Goal: Task Accomplishment & Management: Complete application form

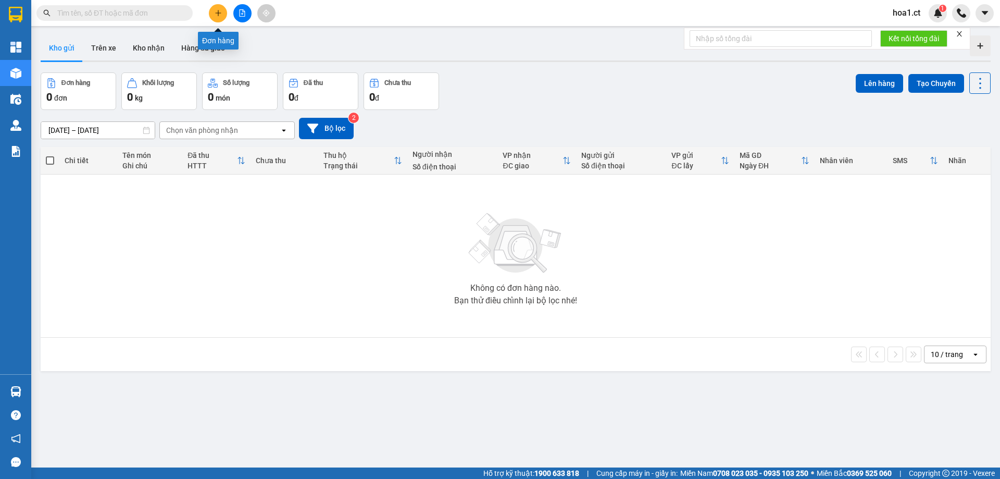
click at [222, 14] on button at bounding box center [218, 13] width 18 height 18
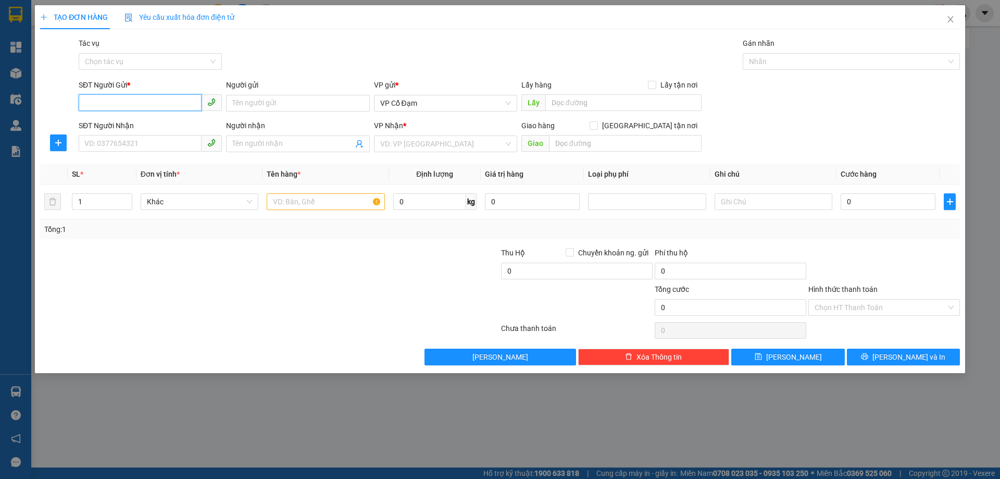
click at [142, 106] on input "SĐT Người Gửi *" at bounding box center [140, 102] width 123 height 17
type input "0987447956"
click at [177, 142] on input "SĐT Người Nhận" at bounding box center [140, 143] width 123 height 17
click at [280, 99] on input "Người gửi" at bounding box center [297, 103] width 143 height 17
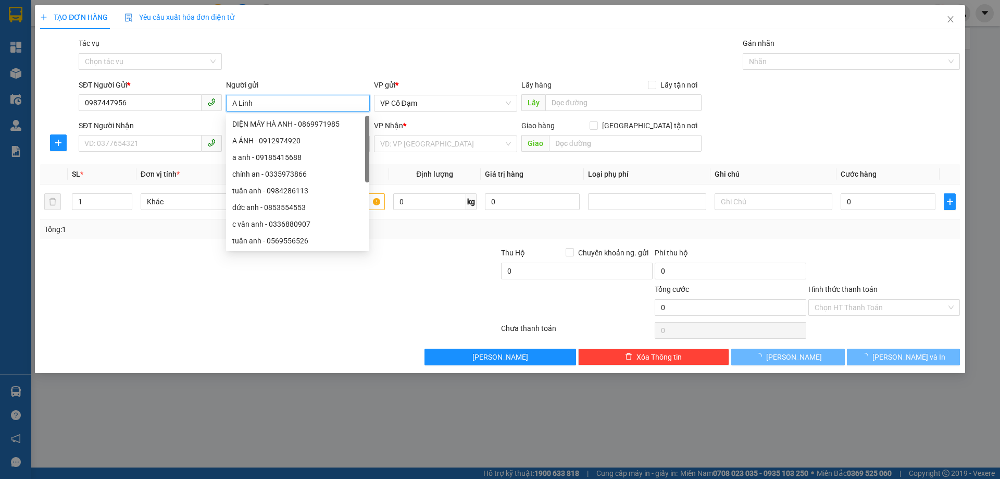
type input "A Linh"
click at [317, 67] on div "Gói vận chuyển * Tiêu chuẩn Tác vụ Chọn tác vụ Gán nhãn Nhãn" at bounding box center [519, 55] width 885 height 36
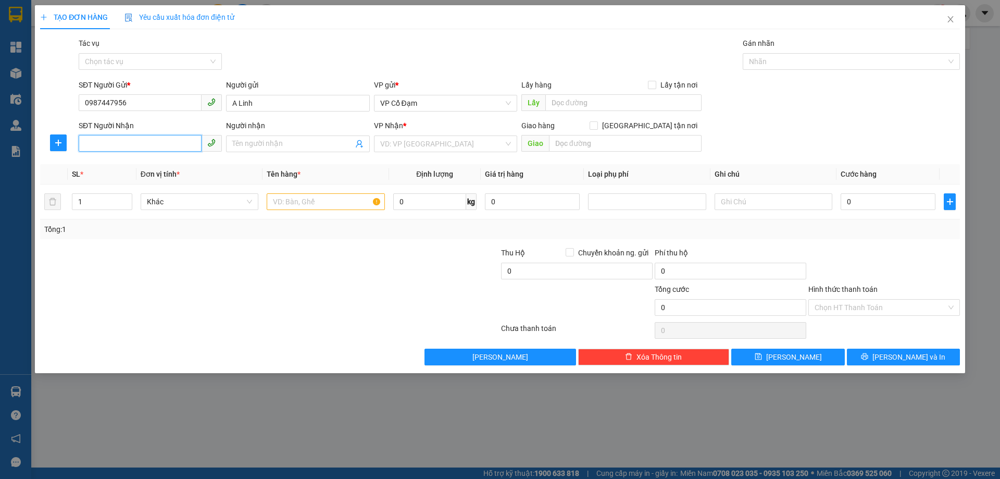
click at [152, 145] on input "SĐT Người Nhận" at bounding box center [140, 143] width 123 height 17
type input "0967256979"
click at [289, 145] on input "Người nhận" at bounding box center [292, 143] width 120 height 11
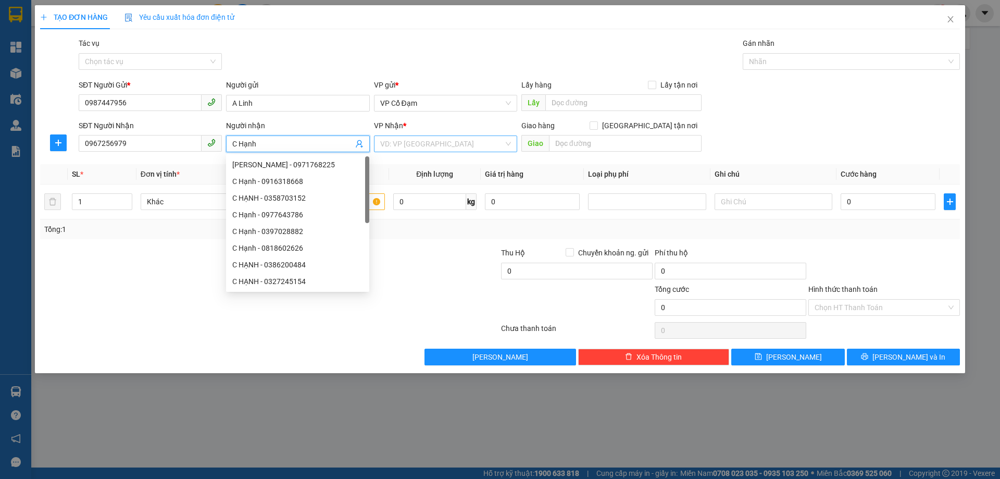
type input "C Hạnh"
click at [405, 148] on input "search" at bounding box center [441, 144] width 123 height 16
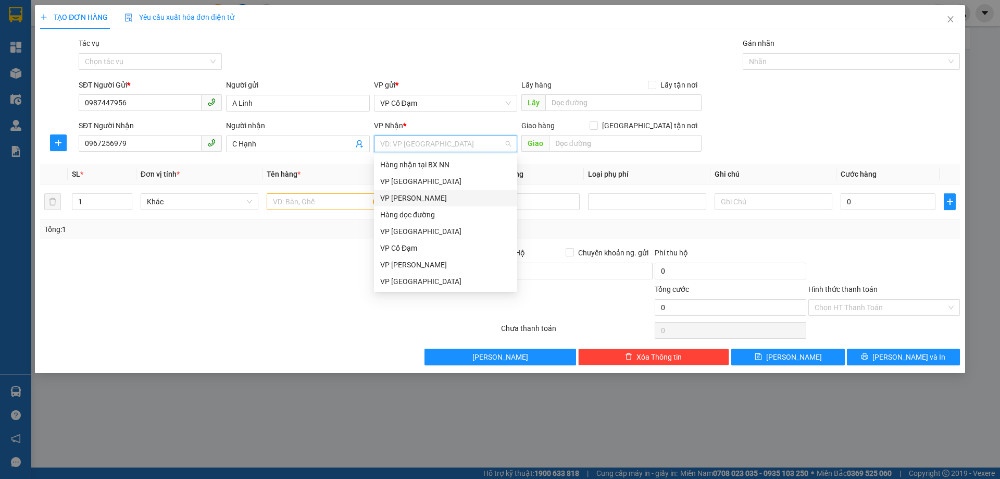
click at [394, 198] on div "VP [PERSON_NAME]" at bounding box center [445, 197] width 131 height 11
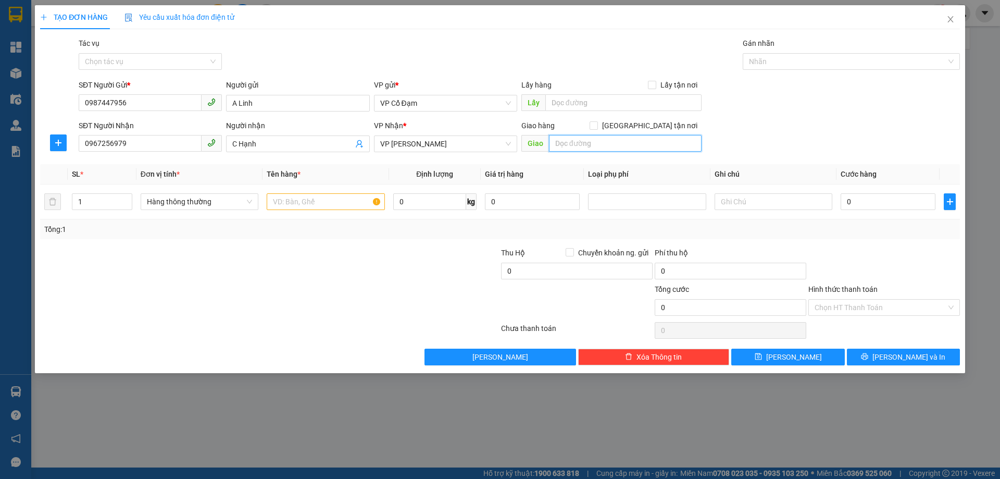
click at [602, 143] on input "text" at bounding box center [625, 143] width 153 height 17
type input "v"
type input "VP [PERSON_NAME]"
click at [752, 123] on div "SĐT Người Nhận 0967256979 Người nhận C Hạnh VP Nhận * VP [PERSON_NAME] Giao hàn…" at bounding box center [519, 138] width 885 height 36
click at [859, 206] on input "0" at bounding box center [887, 201] width 95 height 17
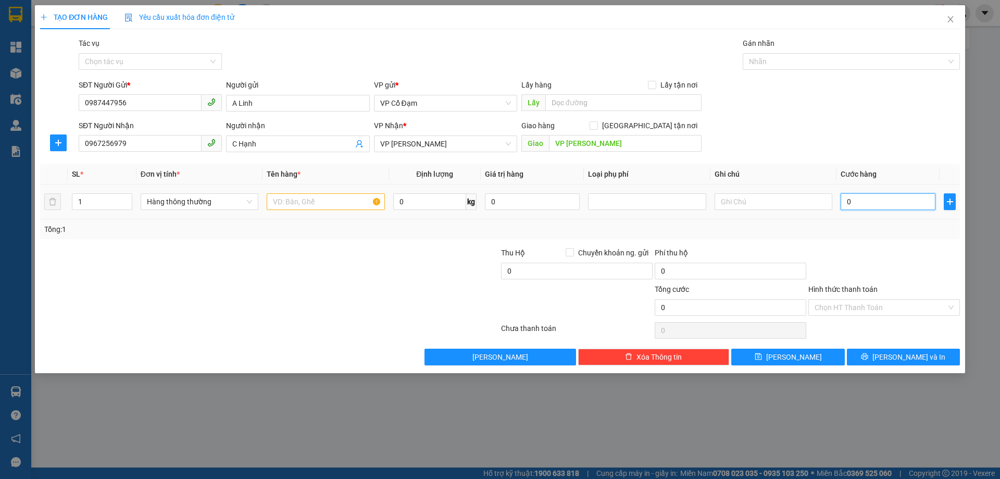
type input "3"
type input "30"
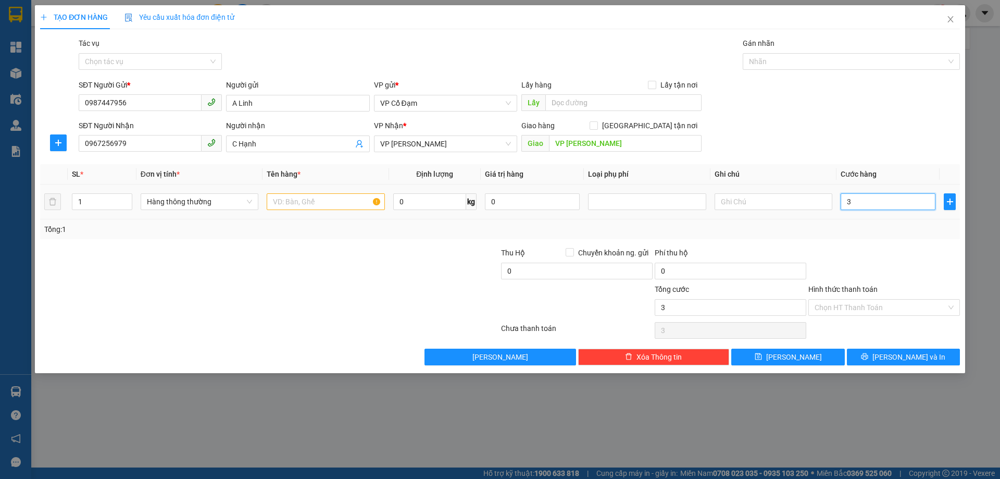
type input "30"
type input "30.000"
click at [877, 134] on div "SĐT Người Nhận 0967256979 Người nhận C Hạnh VP Nhận * VP [PERSON_NAME] Giao hàn…" at bounding box center [519, 138] width 885 height 36
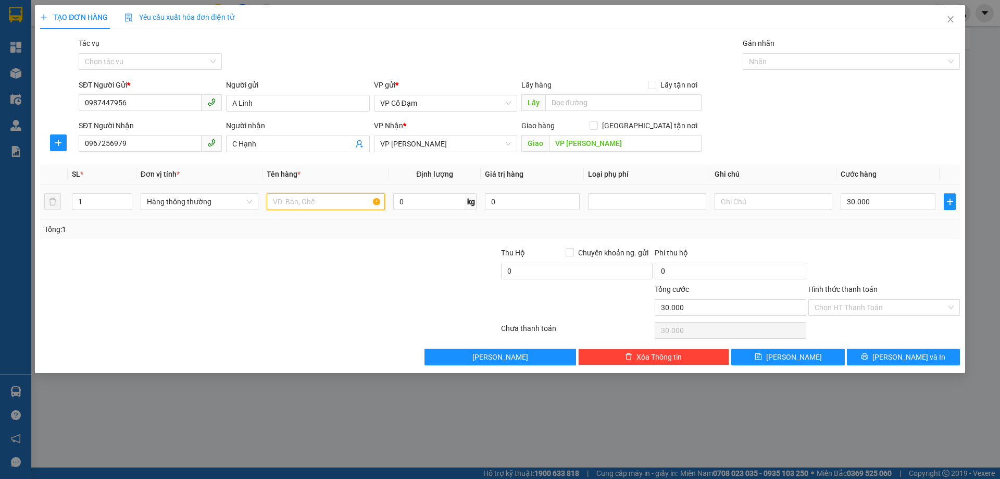
click at [310, 204] on input "text" at bounding box center [326, 201] width 118 height 17
type input "1 bọc cà phê"
click at [875, 245] on div "Transit Pickup Surcharge Ids Transit Deliver Surcharge Ids Transit Deliver Surc…" at bounding box center [500, 201] width 920 height 328
click at [762, 359] on icon "save" at bounding box center [757, 356] width 7 height 7
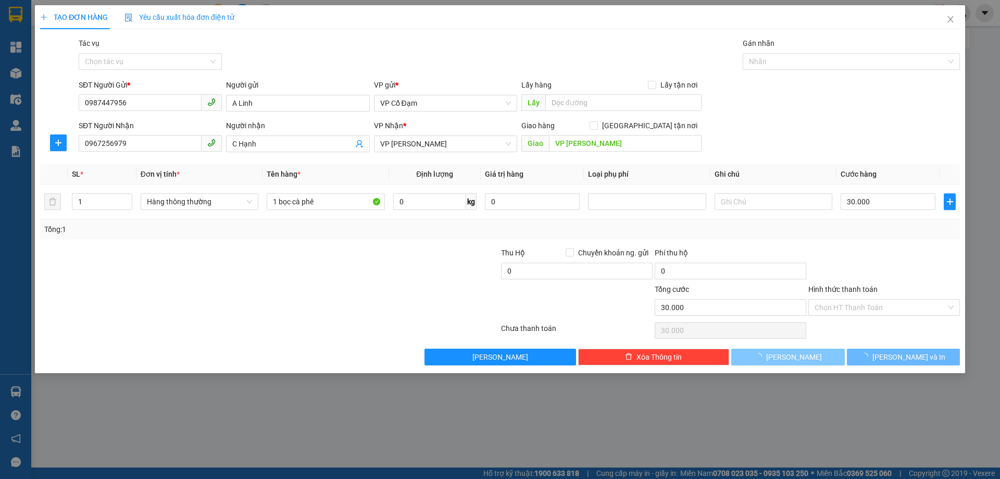
type input "0"
